Goal: Task Accomplishment & Management: Use online tool/utility

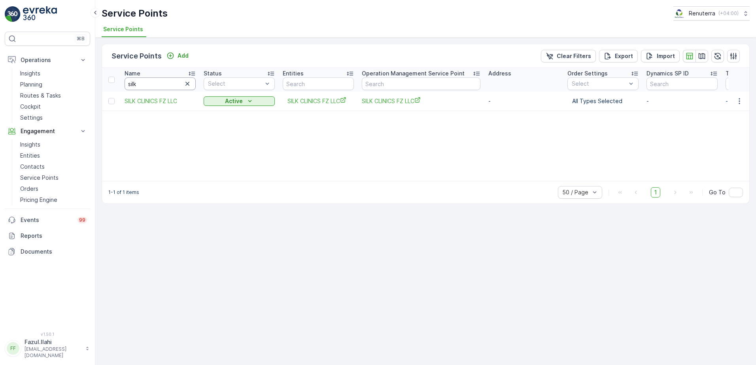
click at [159, 85] on input "silk" at bounding box center [160, 84] width 71 height 13
type input "Inter"
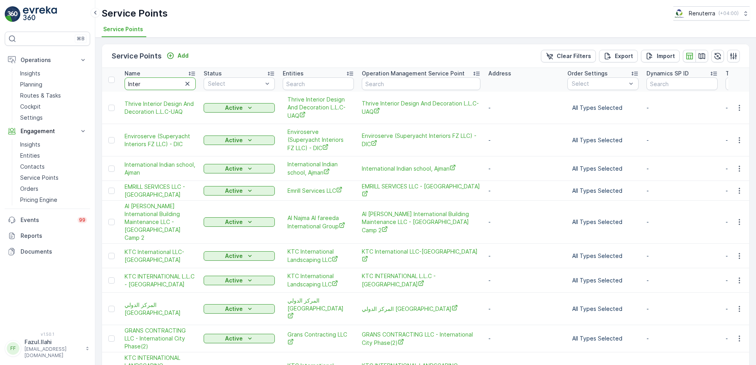
click at [157, 83] on input "Inter" at bounding box center [160, 84] width 71 height 13
type input "Intervet"
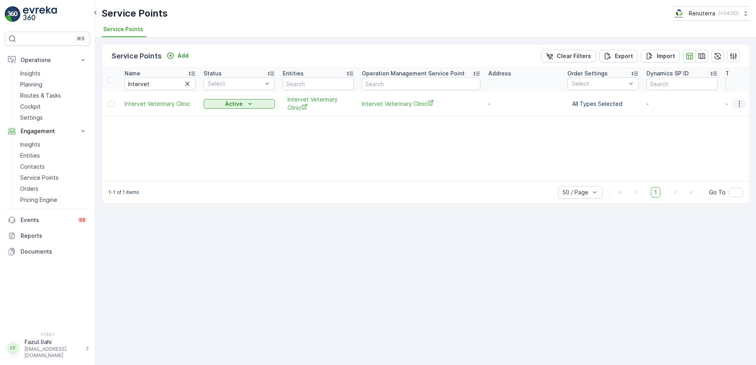
click at [740, 106] on icon "button" at bounding box center [739, 104] width 1 height 6
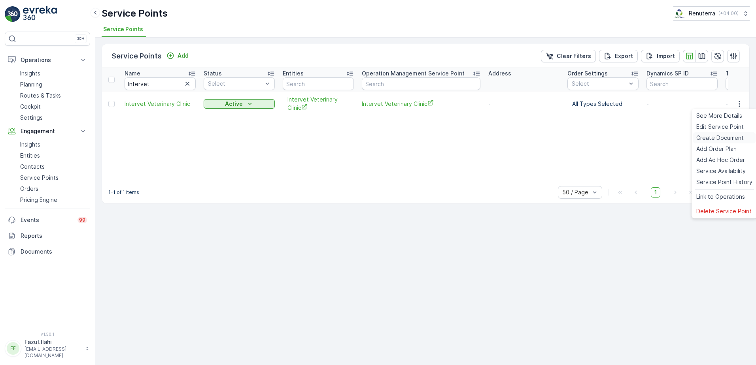
click at [722, 138] on span "Create Document" at bounding box center [720, 138] width 47 height 8
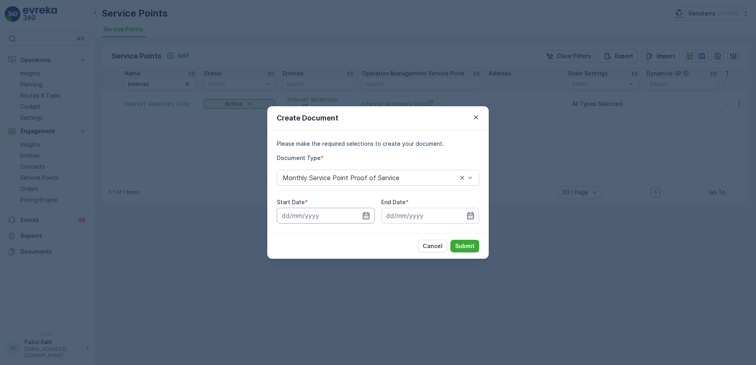
click at [370, 216] on input at bounding box center [326, 216] width 98 height 16
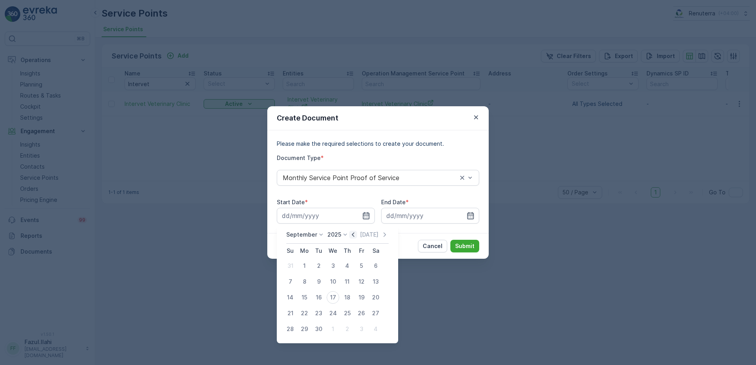
click at [351, 237] on icon "button" at bounding box center [353, 235] width 8 height 8
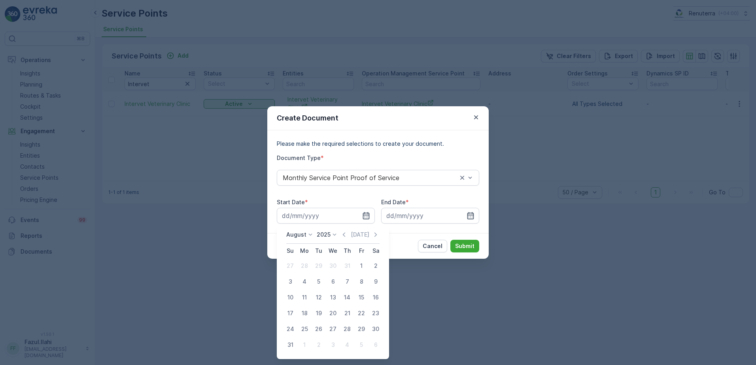
click at [358, 266] on div "1" at bounding box center [361, 266] width 13 height 13
type input "[DATE]"
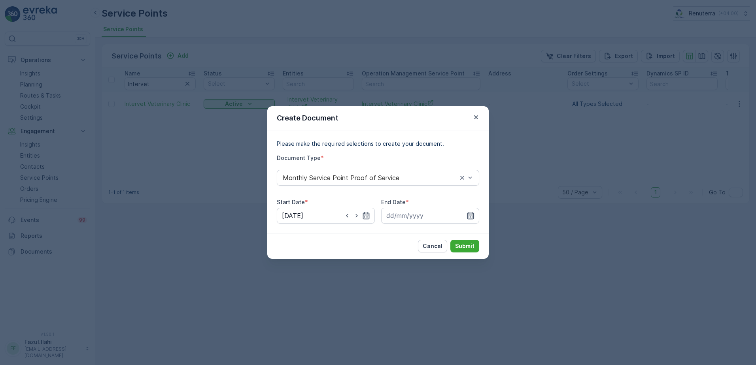
click at [469, 214] on icon "button" at bounding box center [471, 216] width 8 height 8
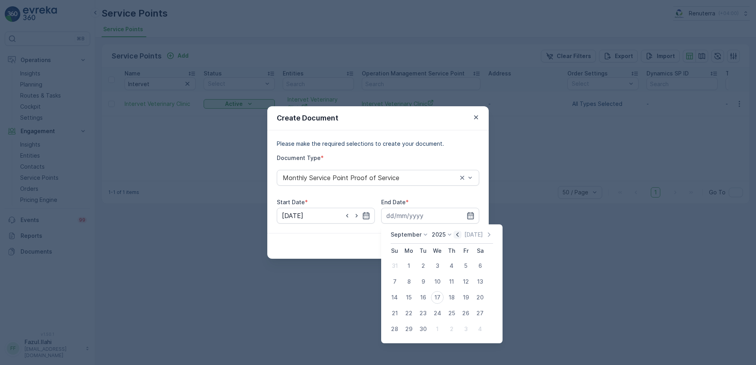
click at [454, 237] on icon "button" at bounding box center [458, 235] width 8 height 8
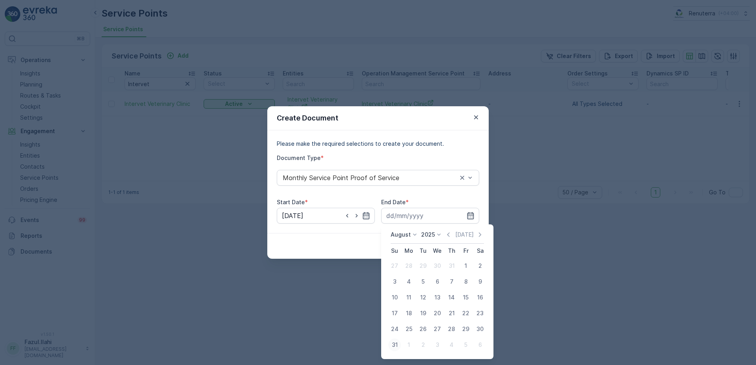
click at [393, 349] on div "31" at bounding box center [394, 345] width 13 height 13
type input "[DATE]"
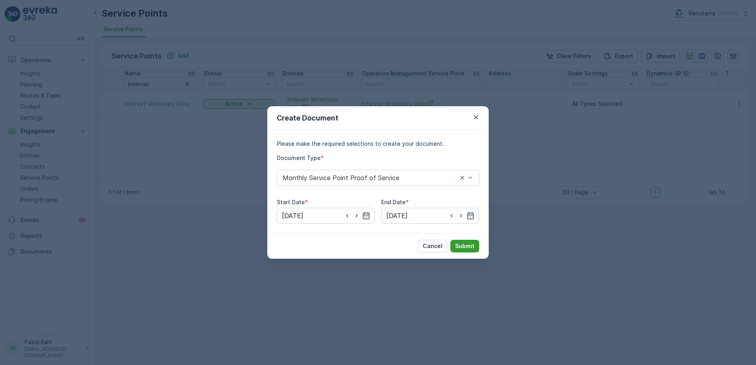
click at [458, 242] on p "Submit" at bounding box center [464, 246] width 19 height 8
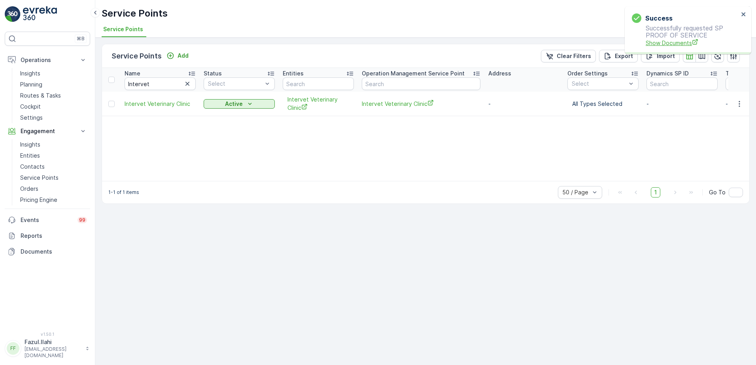
click at [675, 41] on span "Show Documents" at bounding box center [692, 43] width 93 height 8
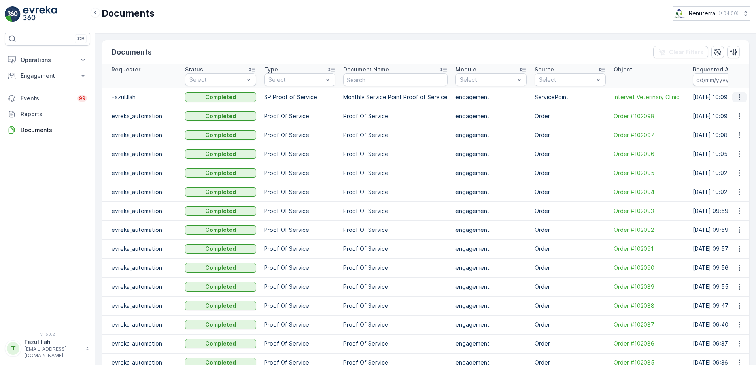
click at [737, 98] on icon "button" at bounding box center [740, 97] width 8 height 8
click at [739, 106] on span "See Details" at bounding box center [737, 109] width 30 height 8
